Goal: Task Accomplishment & Management: Manage account settings

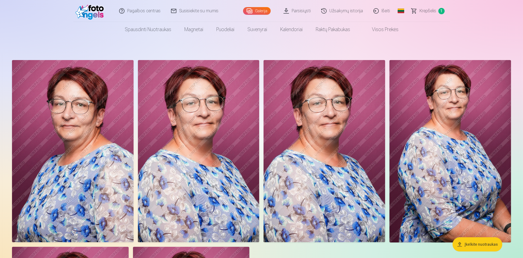
click at [385, 9] on link "Išeiti" at bounding box center [382, 11] width 27 height 22
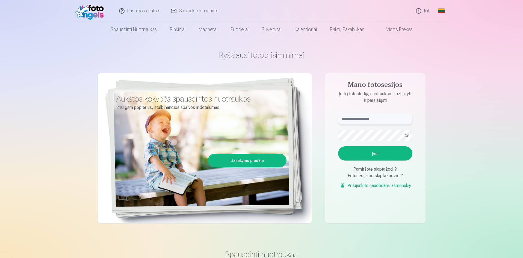
click at [361, 120] on input "text" at bounding box center [375, 119] width 74 height 11
type input "**********"
click at [338, 146] on button "Įeiti" at bounding box center [375, 153] width 74 height 14
